Goal: Navigation & Orientation: Find specific page/section

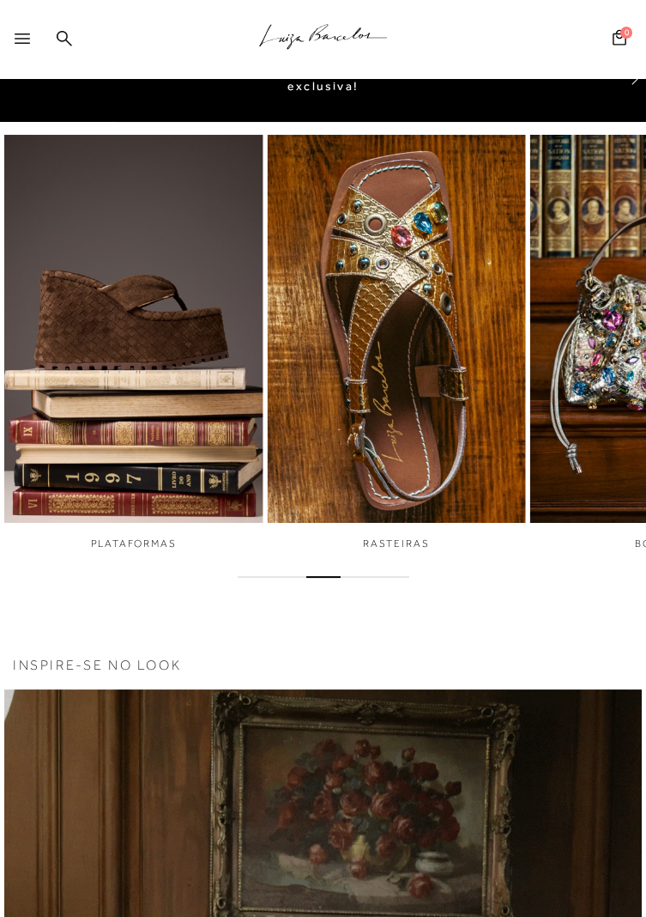
scroll to position [268, 0]
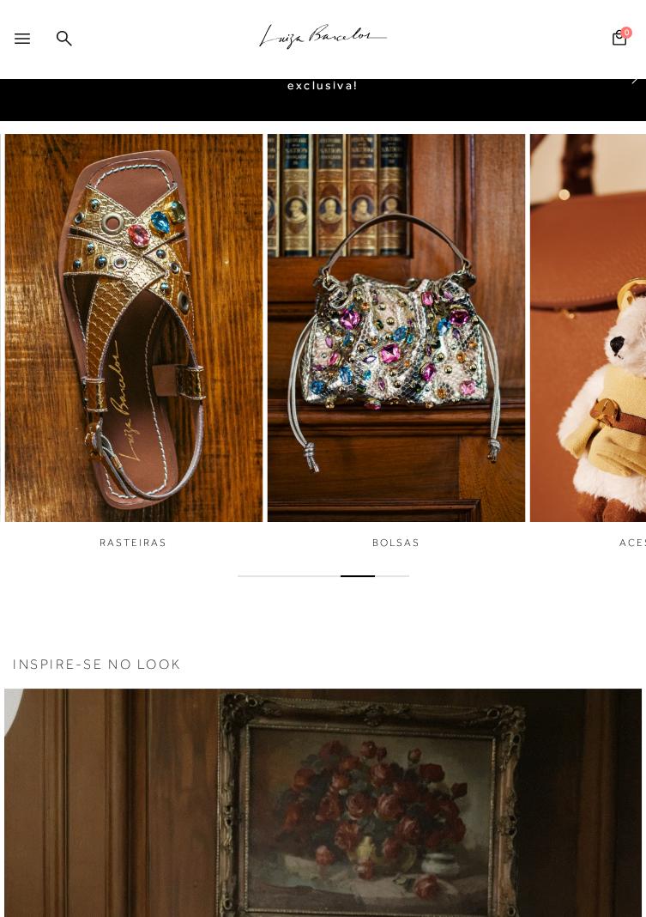
click at [457, 458] on img "5 / 6" at bounding box center [396, 328] width 258 height 484
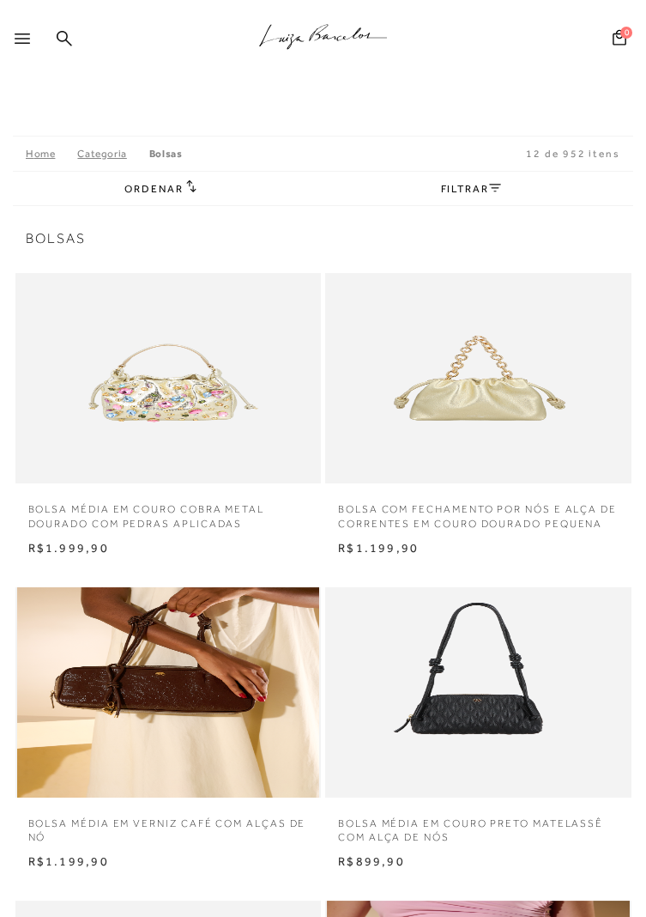
click at [22, 39] on icon at bounding box center [22, 38] width 15 height 10
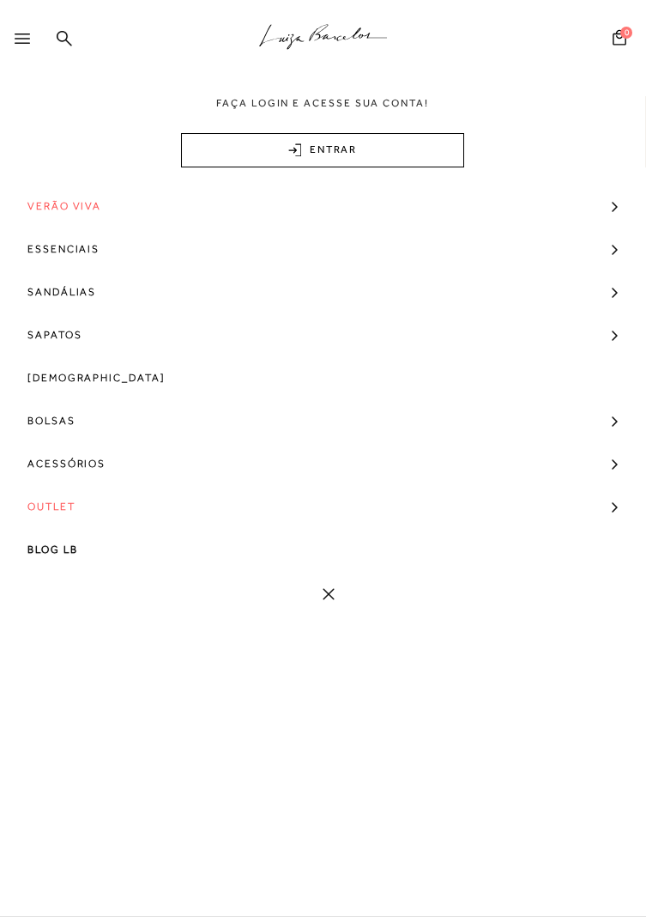
click at [66, 514] on span "Outlet" at bounding box center [51, 506] width 48 height 43
click at [84, 574] on link "Bolsas" at bounding box center [317, 577] width 635 height 33
click at [82, 648] on link "Média" at bounding box center [318, 644] width 610 height 33
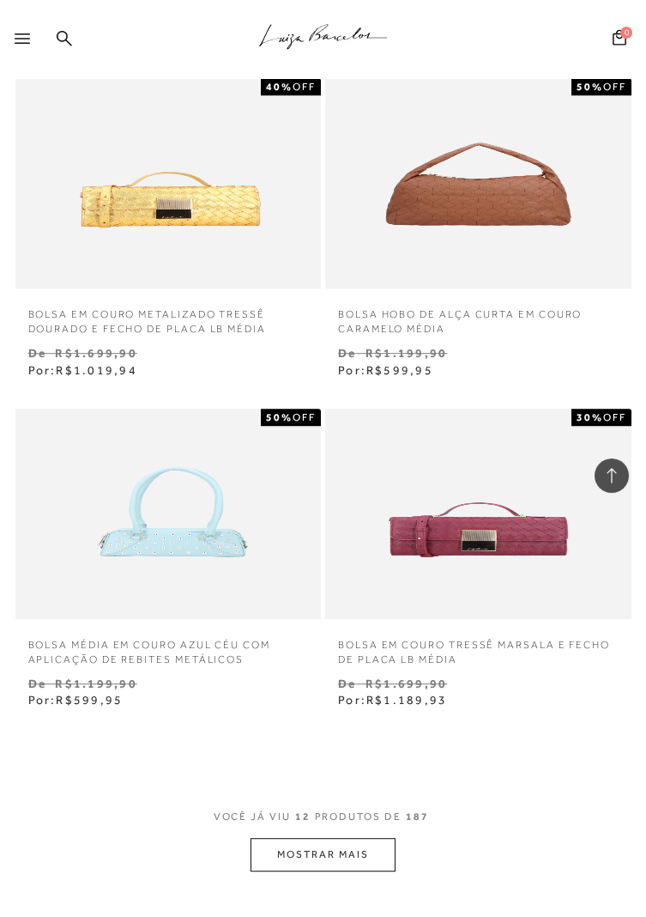
scroll to position [1517, 0]
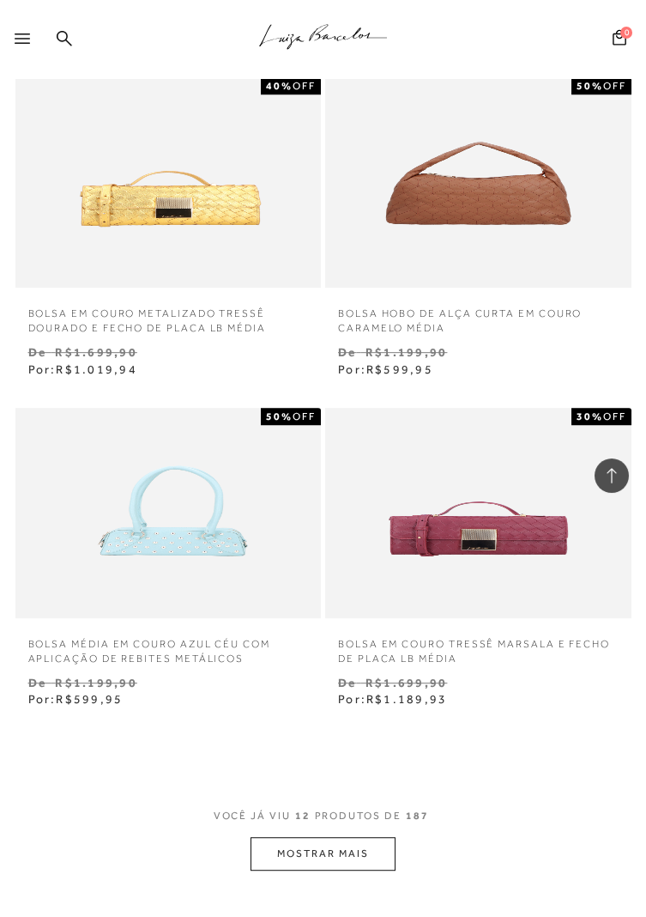
click at [359, 859] on button "MOSTRAR MAIS" at bounding box center [323, 853] width 144 height 33
